Goal: Task Accomplishment & Management: Use online tool/utility

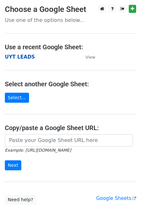
click at [18, 57] on strong "UYT LEADS" at bounding box center [20, 57] width 30 height 6
click at [14, 58] on strong "UYT LEADS" at bounding box center [20, 57] width 30 height 6
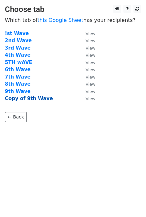
click at [35, 96] on strong "Copy of 9th Wave" at bounding box center [29, 99] width 48 height 6
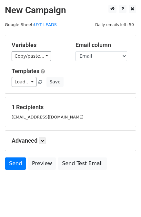
click at [83, 80] on div "Load... No templates saved Save" at bounding box center [70, 82] width 127 height 10
click at [21, 164] on link "Send" at bounding box center [15, 164] width 21 height 12
click at [15, 164] on link "Send" at bounding box center [15, 164] width 21 height 12
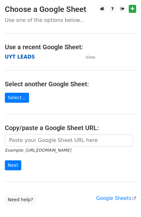
click at [25, 55] on strong "UYT LEADS" at bounding box center [20, 57] width 30 height 6
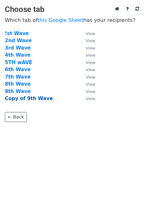
click at [40, 98] on strong "Copy of 9th Wave" at bounding box center [29, 99] width 48 height 6
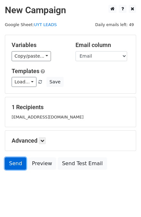
click at [8, 164] on link "Send" at bounding box center [15, 164] width 21 height 12
click at [10, 166] on link "Send" at bounding box center [15, 164] width 21 height 12
